Goal: Find specific page/section: Find specific page/section

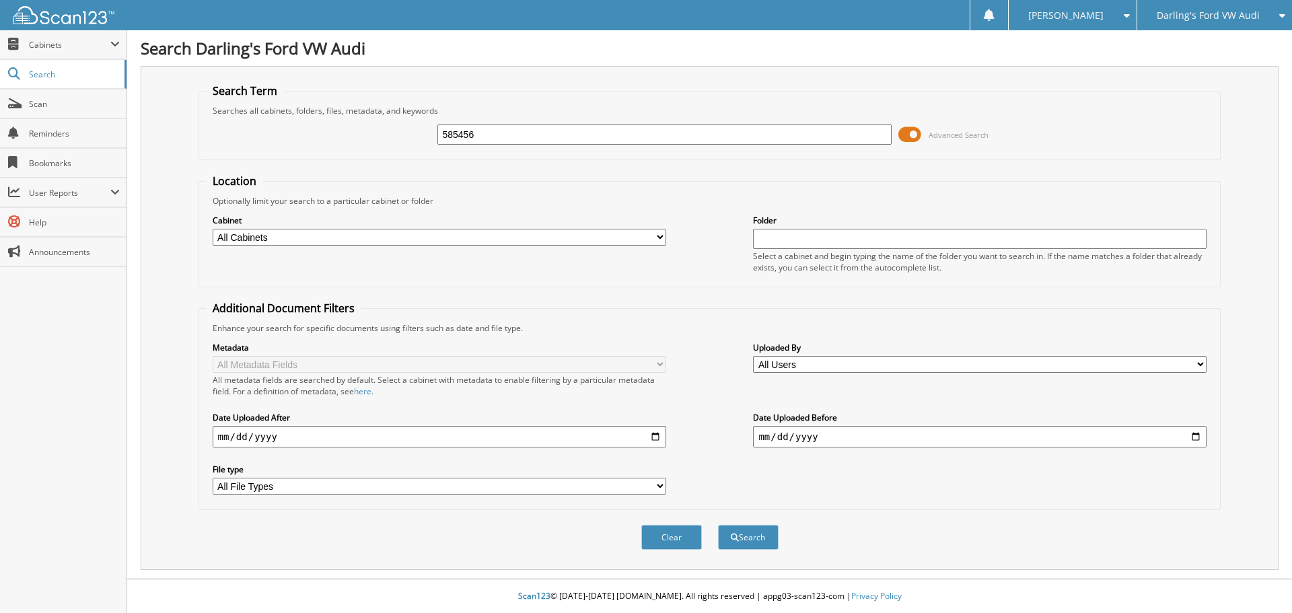
type input "585456"
click at [718, 525] on button "Search" at bounding box center [748, 537] width 61 height 25
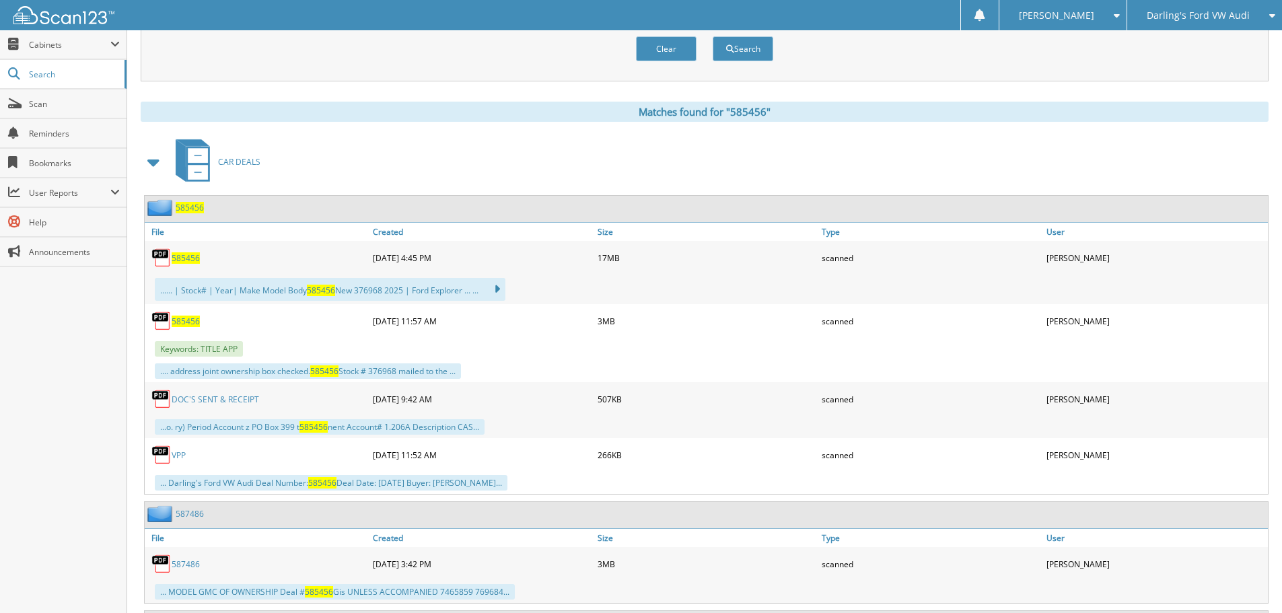
scroll to position [493, 0]
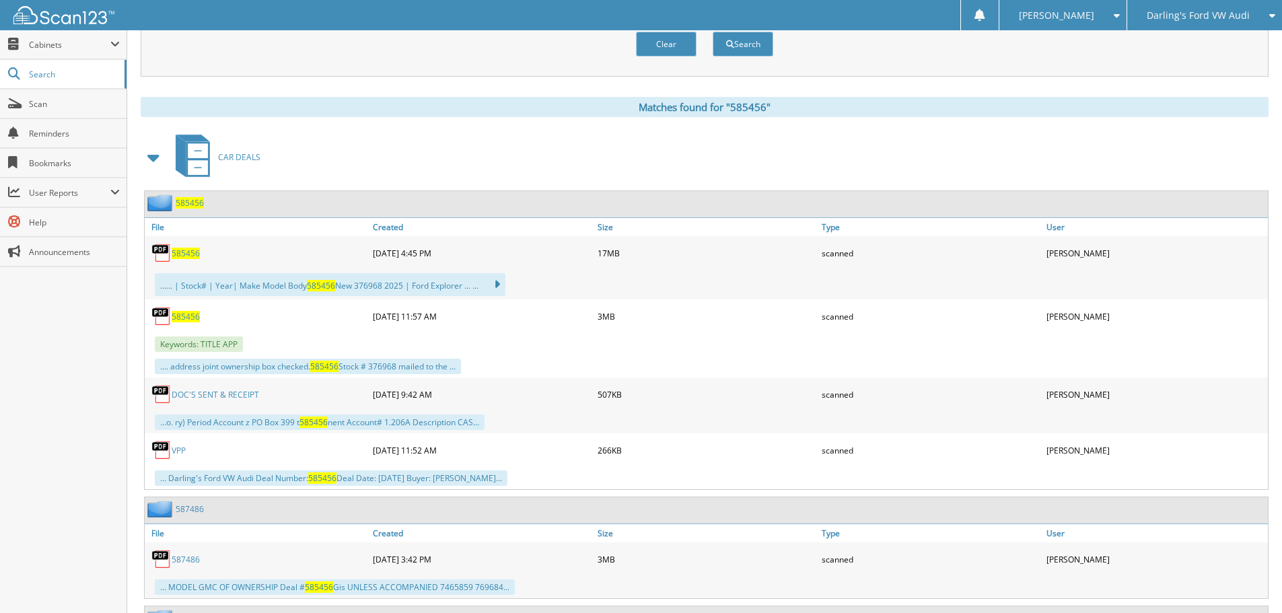
click at [190, 252] on span "585456" at bounding box center [186, 253] width 28 height 11
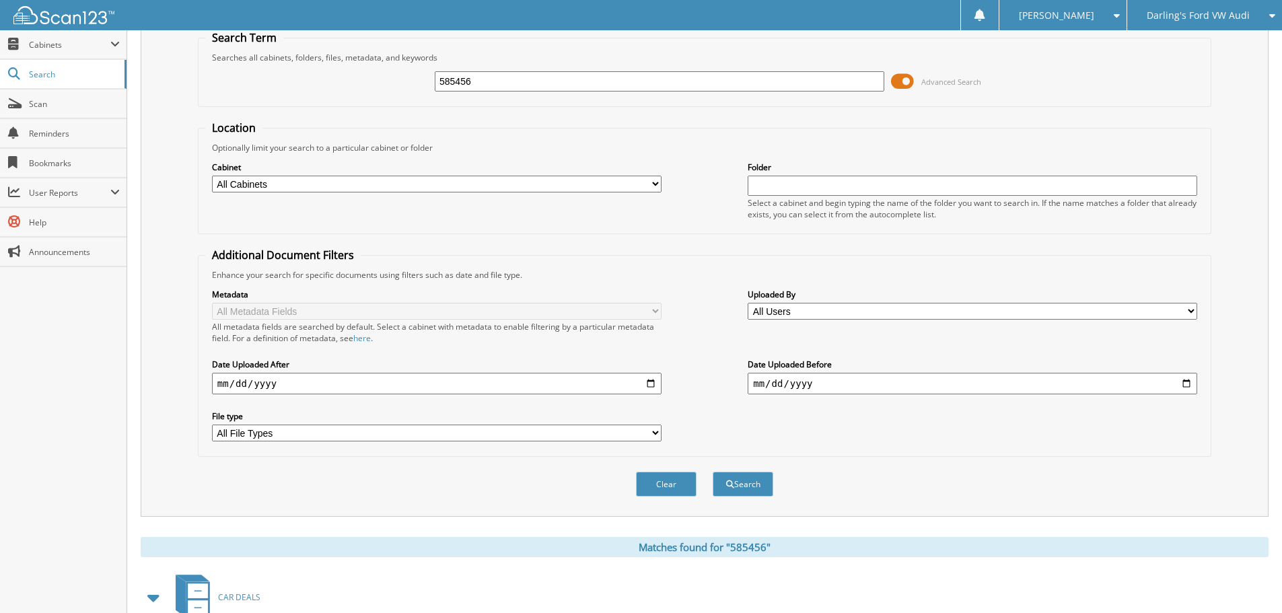
scroll to position [0, 0]
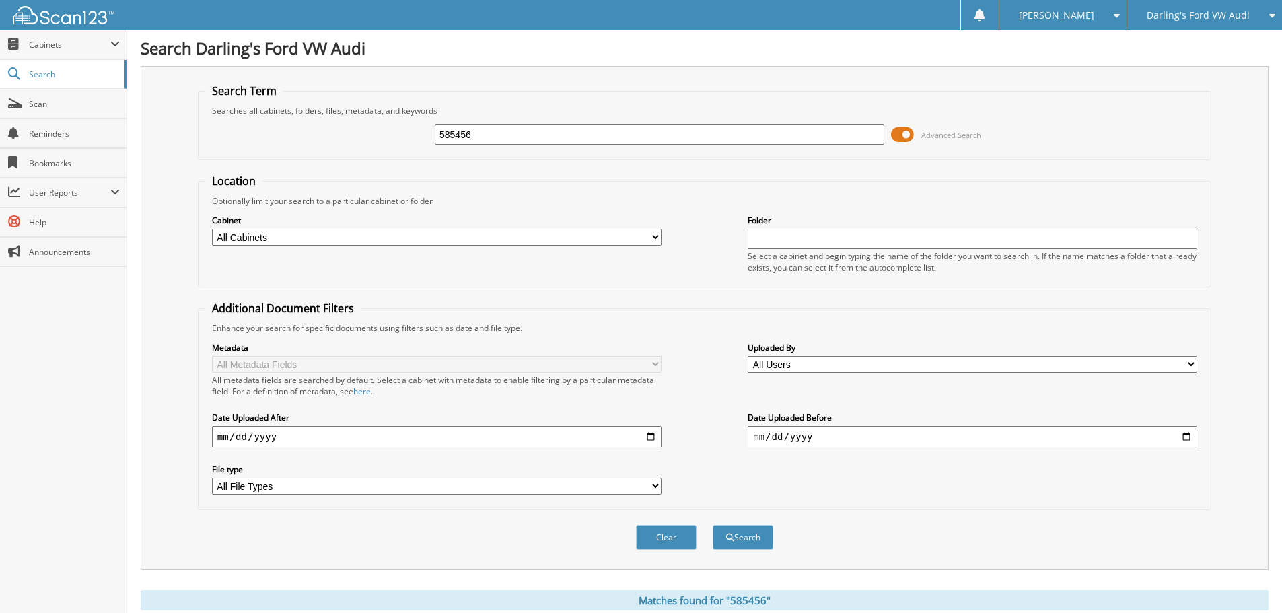
click at [1093, 16] on span "[PERSON_NAME]" at bounding box center [1056, 15] width 75 height 8
click at [1090, 67] on link "Logout" at bounding box center [1062, 66] width 127 height 24
